Goal: Navigation & Orientation: Find specific page/section

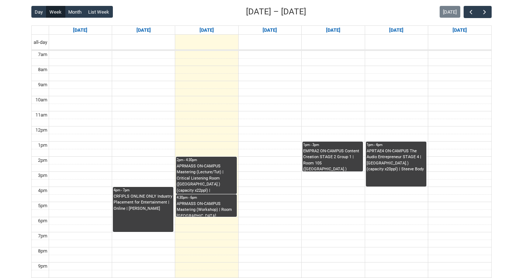
scroll to position [191, 0]
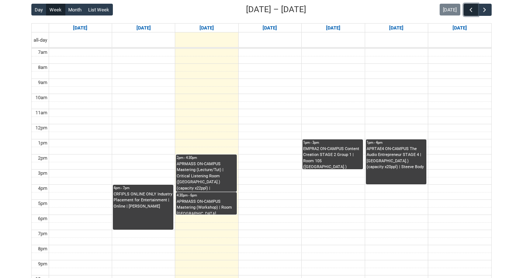
click at [470, 10] on span "button" at bounding box center [470, 9] width 7 height 7
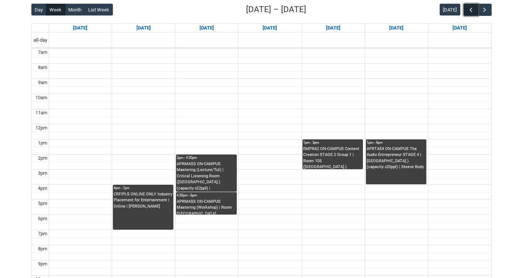
click at [470, 10] on span "button" at bounding box center [470, 9] width 7 height 7
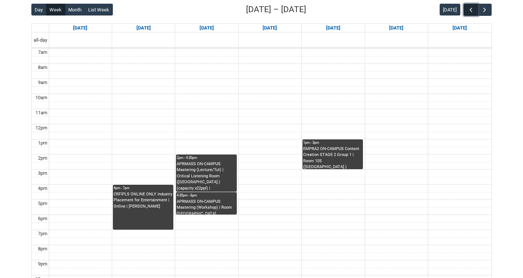
click at [470, 10] on span "button" at bounding box center [470, 9] width 7 height 7
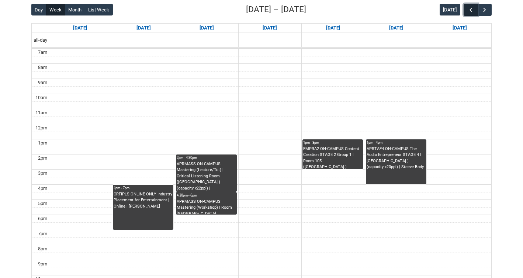
click at [470, 10] on span "button" at bounding box center [470, 9] width 7 height 7
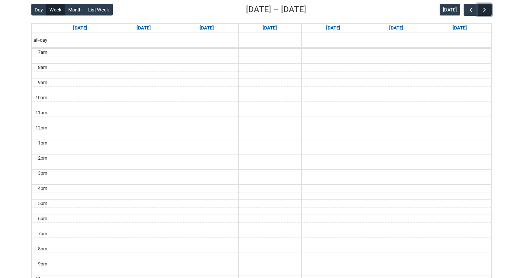
click at [489, 11] on button "button" at bounding box center [484, 10] width 14 height 12
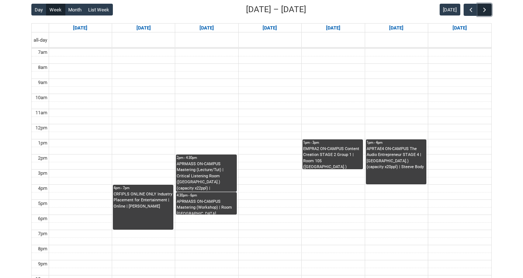
click at [489, 11] on button "button" at bounding box center [484, 10] width 14 height 12
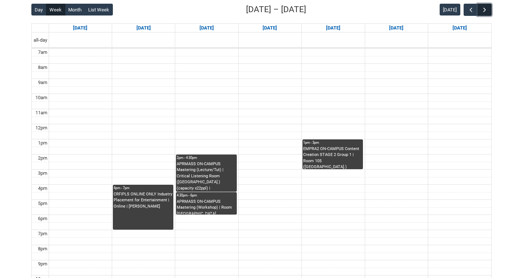
click at [489, 11] on button "button" at bounding box center [484, 10] width 14 height 12
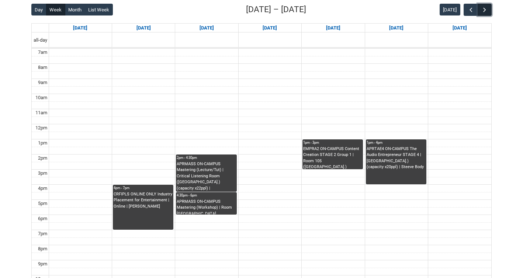
click at [488, 11] on button "button" at bounding box center [484, 10] width 14 height 12
